Goal: Task Accomplishment & Management: Use online tool/utility

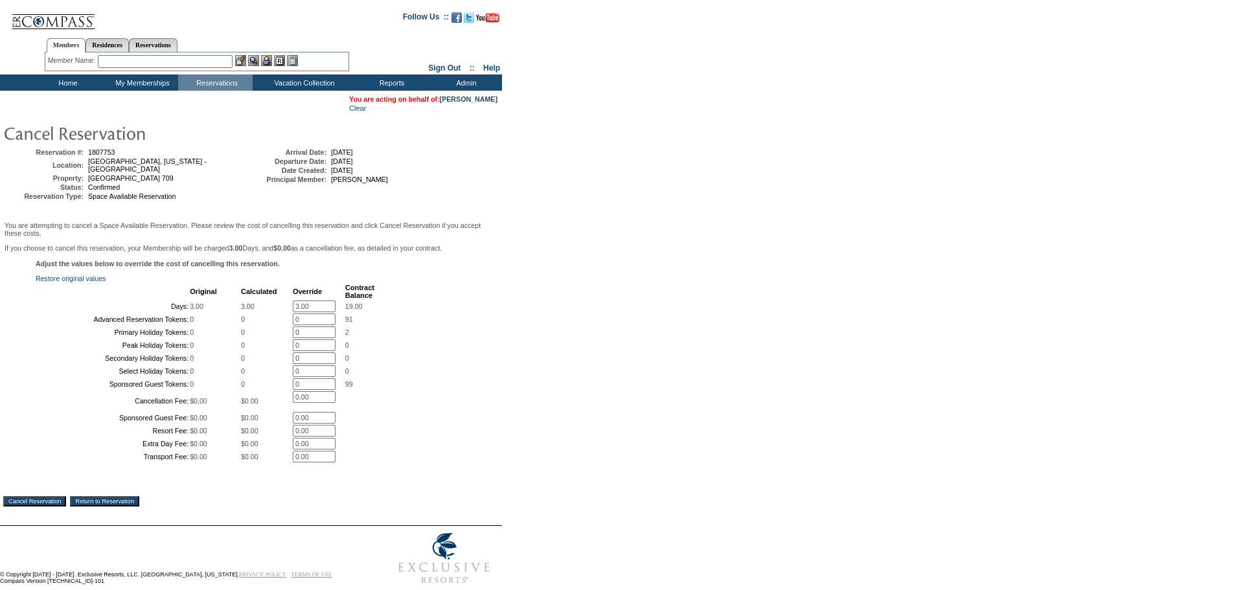
drag, startPoint x: 328, startPoint y: 318, endPoint x: 190, endPoint y: 321, distance: 138.0
click at [190, 312] on tr "Days: 3.00 3.00 3.00 * 19.00" at bounding box center [206, 307] width 338 height 12
type input "0"
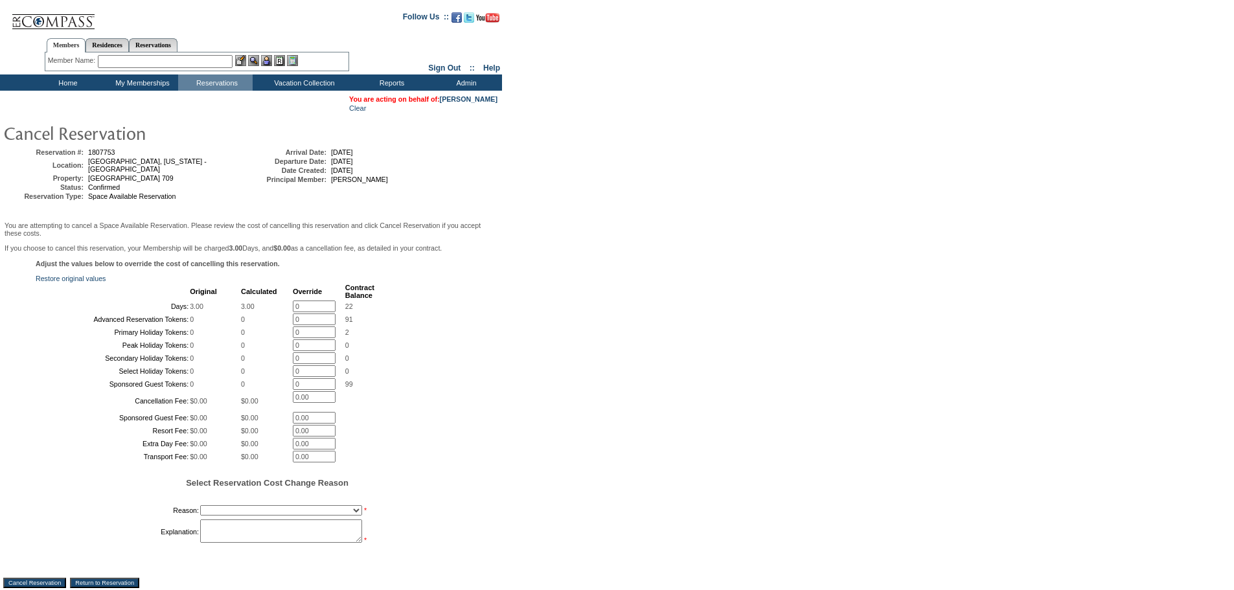
click at [536, 346] on form "Follow Us ::" at bounding box center [615, 337] width 1230 height 669
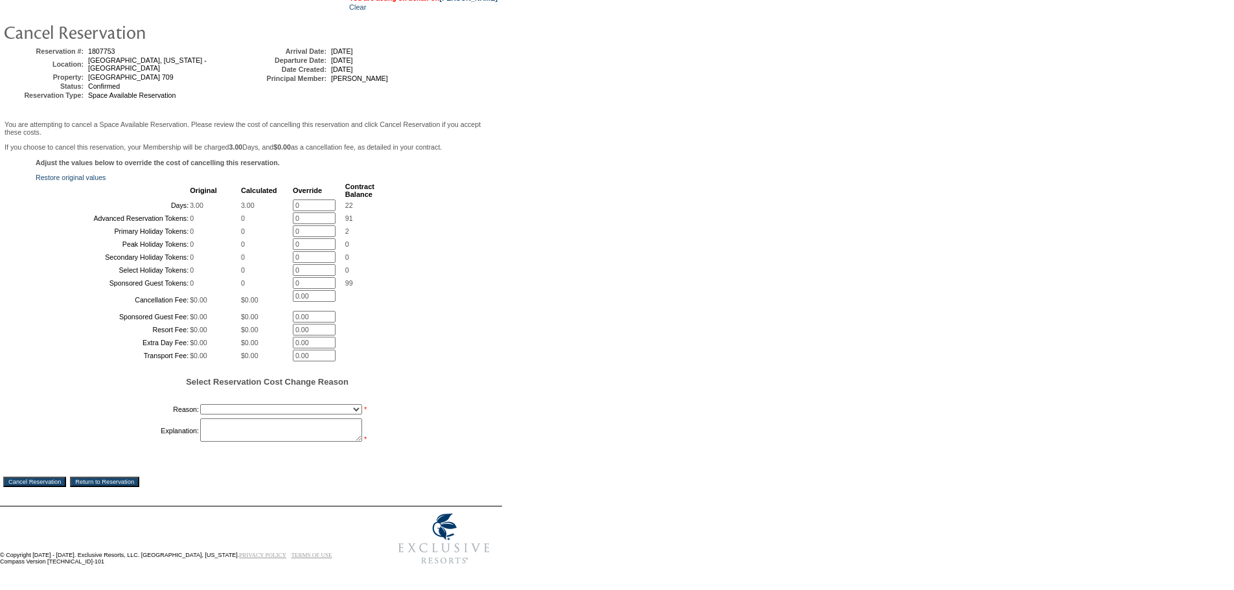
scroll to position [216, 0]
click at [270, 404] on select "Creating Continuous Stay Days Booked After Cancellation Experiential / Hotel / …" at bounding box center [281, 409] width 162 height 10
select select "1030"
click at [200, 404] on select "Creating Continuous Stay Days Booked After Cancellation Experiential / Hotel / …" at bounding box center [281, 409] width 162 height 10
click at [273, 419] on textarea at bounding box center [281, 430] width 162 height 23
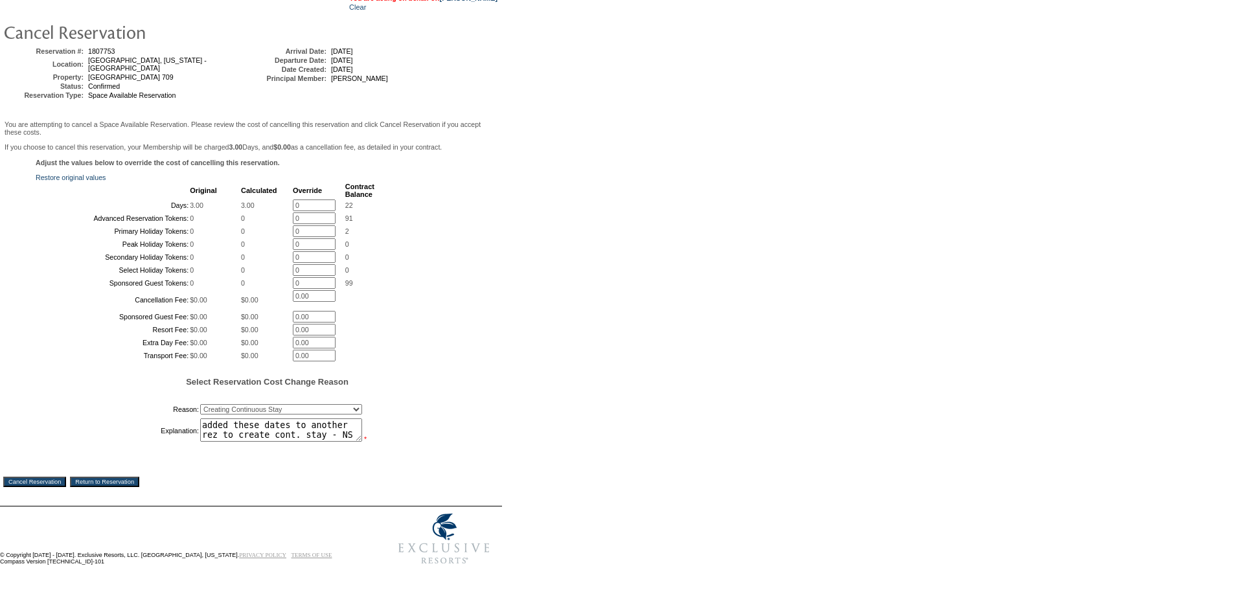
click at [205, 422] on textarea "added these dates to another rez to create cont. stay - NS" at bounding box center [281, 430] width 162 height 23
type textarea "Added these dates to another rez to create cont. stay - NS"
click at [34, 478] on input "Cancel Reservation" at bounding box center [34, 482] width 63 height 10
